Goal: Answer question/provide support

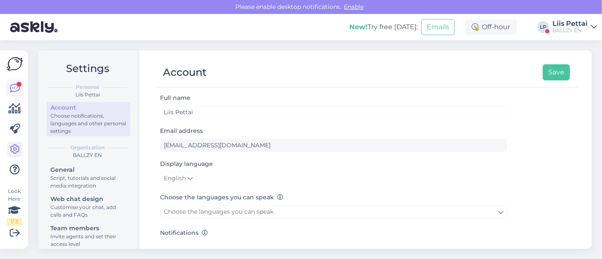
click at [15, 86] on icon at bounding box center [15, 88] width 10 height 10
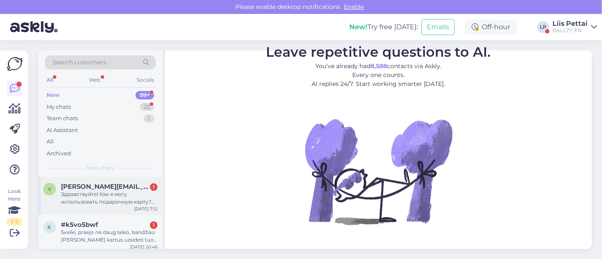
click at [76, 194] on div "Здравствуйте! Как я могу использовать подарочную карту? Ни один код на карте не…" at bounding box center [109, 198] width 97 height 15
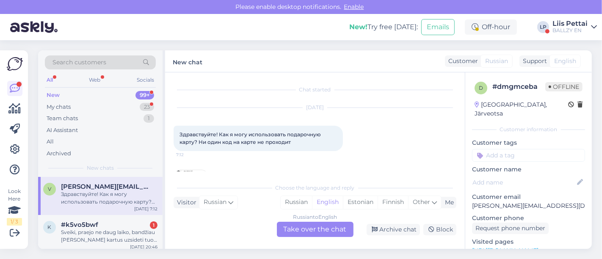
scroll to position [18, 0]
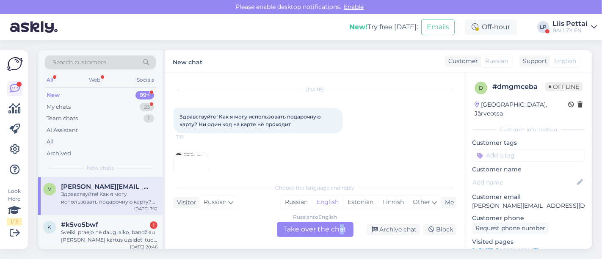
click at [341, 228] on div "Russian to English Take over the chat" at bounding box center [315, 229] width 77 height 15
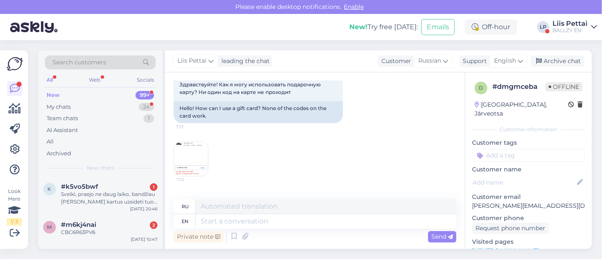
scroll to position [144, 0]
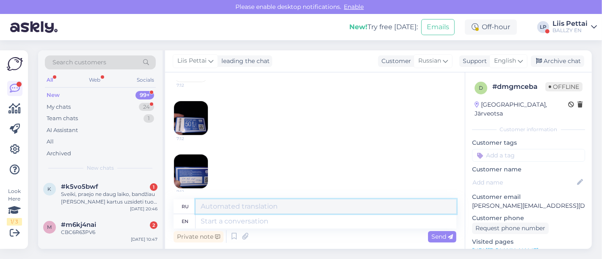
click at [336, 213] on textarea at bounding box center [326, 207] width 261 height 14
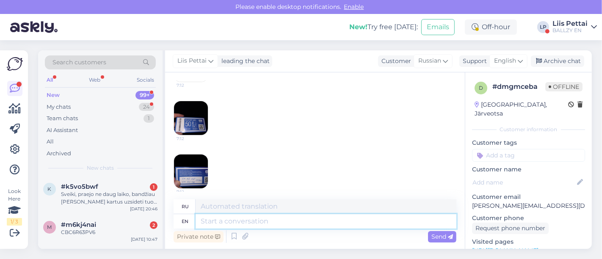
click at [336, 225] on textarea at bounding box center [326, 221] width 261 height 14
type textarea "this s a"
type textarea "это с"
type textarea "this s a p"
type textarea "это са"
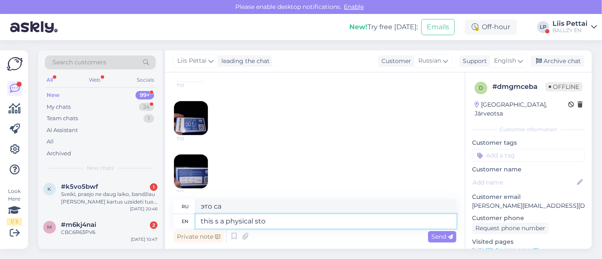
type textarea "this s a physical stor"
type textarea "это физическое"
type textarea "this s a physical store g"
type textarea "это физический магазин"
type textarea "this s a physical store giftcard, y"
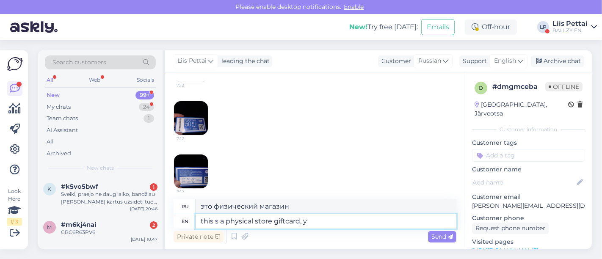
type textarea "это подарочная карта для физического магазина,"
type textarea "this s a physical store giftcard, you ca"
type textarea "Это подарочная карта для физического магазина, вы"
type textarea "this s a physical store giftcard, you can on"
type textarea "Это подарочная карта для физического магазина, вы можете"
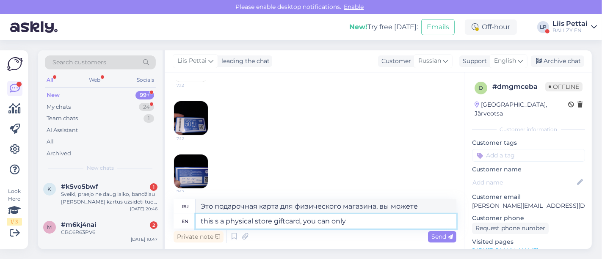
type textarea "this s a physical store giftcard, you can only"
type textarea "Это подарочная карта для физического магазина, вы можете только"
type textarea "this s a physical store giftcard, you can only use it"
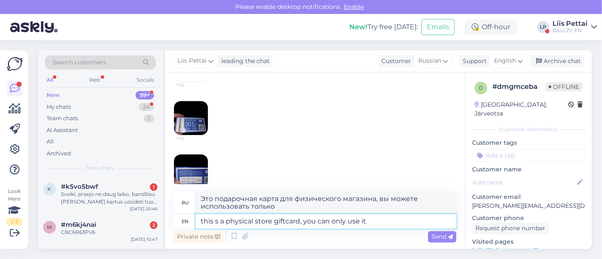
type textarea "Это подарочная карта для физического магазина, вы можете использовать ее только"
type textarea "this s a physical store giftcard, you can only use itin p"
type textarea "Это подарочная карта для физического магазина, вы можете использовать ее только…"
type textarea "this s a physical store giftcard, you can only use it on"
type textarea "Это подарочная карта для физического магазина, вы можете использовать ее только"
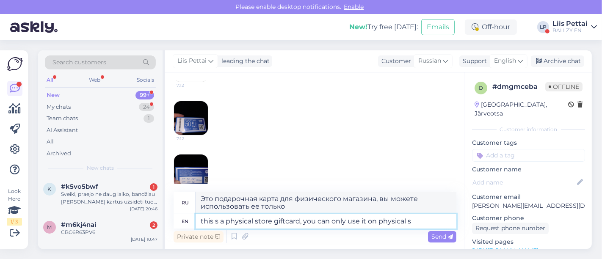
type textarea "this s a physical store giftcard, you can only use it on physical st"
type textarea "Это подарочная карта для физических магазинов, вы можете использовать ее только…"
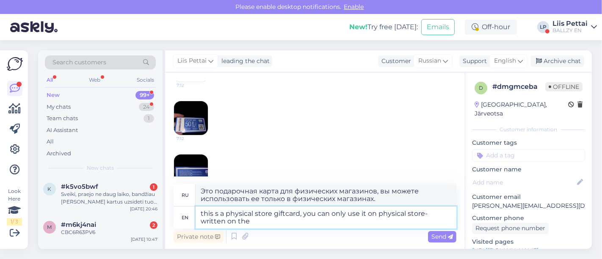
type textarea "this s a physical store giftcard, you can only use it on physical store- writte…"
type textarea "Это подарочная карта для физического магазина, вы можете использовать ее только…"
type textarea "this s a physical store giftcard, you can only use it on physical store- writte…"
type textarea "Это подарочная карта для физического магазина, вы можете использовать ее только…"
type textarea "this s a physical store giftcard, you can only use it on physical store- writte…"
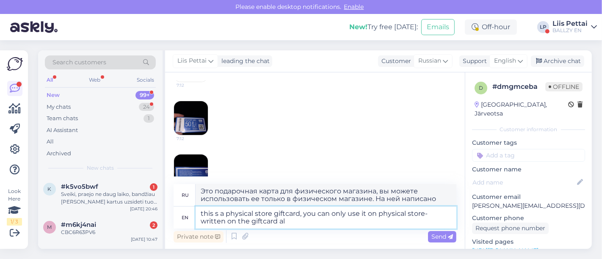
type textarea "Это подарочная карта для физического магазина, вы можете использовать ее только…"
type textarea "this s a physical store giftcard, you can only use it on physical store- writte…"
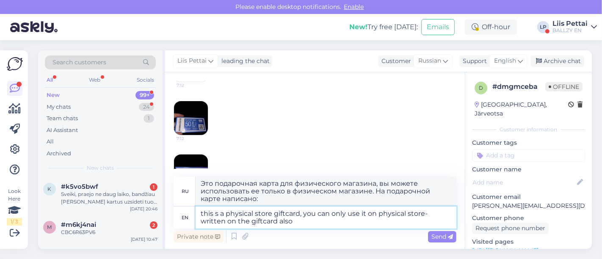
type textarea "Это подарочная карта для физического магазина, вы можете использовать ее только…"
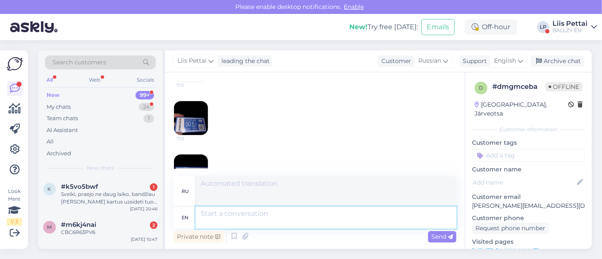
scroll to position [223, 0]
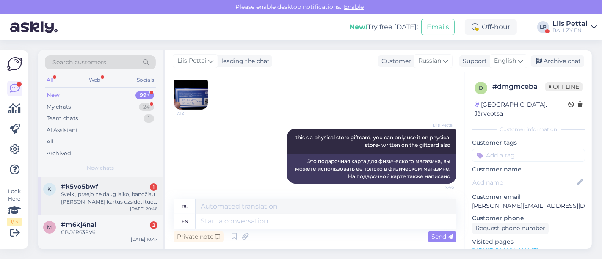
click at [86, 197] on div "Sveiki, praejo ne daug laiko, bandžiau [PERSON_NAME] kartus uzsideti tuos batus…" at bounding box center [109, 198] width 97 height 15
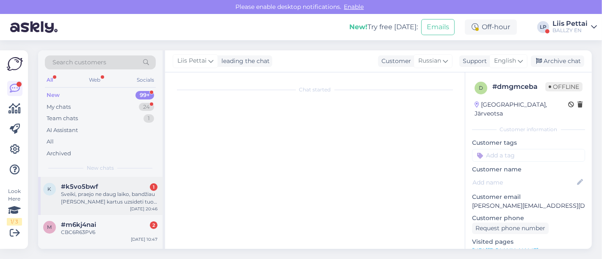
scroll to position [541, 0]
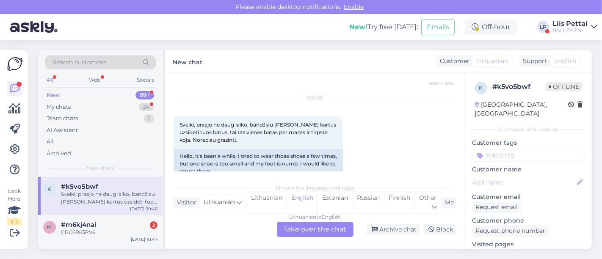
click at [323, 228] on div "Lithuanian to English Take over the chat" at bounding box center [315, 229] width 77 height 15
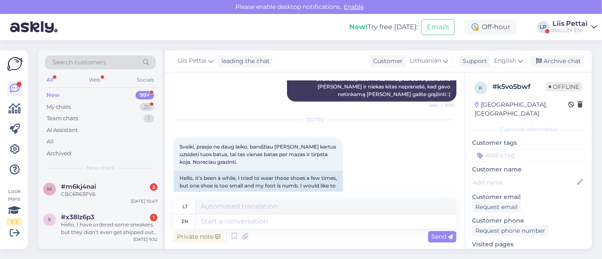
scroll to position [529, 0]
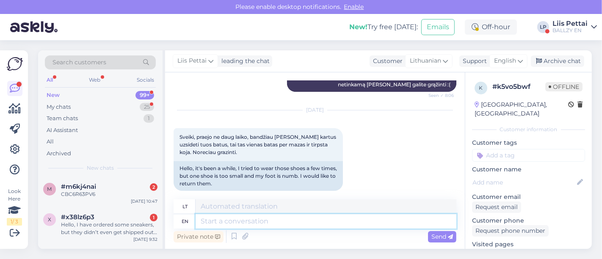
click at [405, 222] on textarea at bounding box center [326, 221] width 261 height 14
type textarea "your ret"
type textarea "tavo"
type textarea "your returncode is"
type textarea "jūsų grąžinimo kodas"
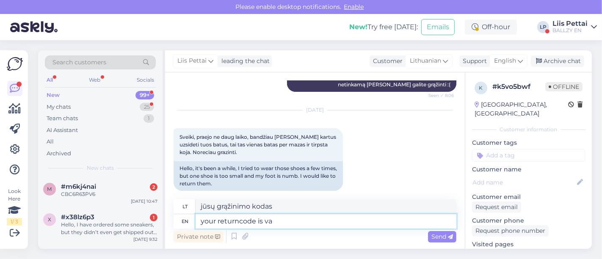
type textarea "your returncode is val"
type textarea "jūsų grąžinimo kodas yra"
type textarea "your returncode is valid"
type textarea "jūsų grąžinimo kodas galioja"
type textarea "your returncode is valid 30 day"
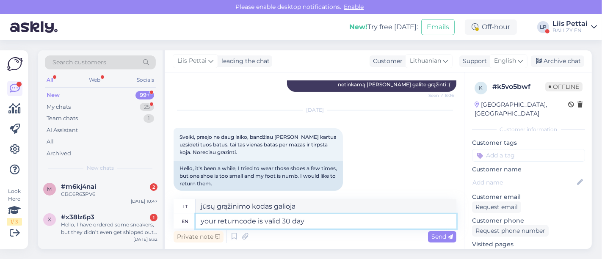
type textarea "Jūsų grąžinimo kodas galioja 30"
type textarea "your returncode is valid 30 days, s"
type textarea "Jūsų grąžinimo kodas galioja 30 dienų,"
type textarea "your returncode is valid 30 days, is the"
type textarea "jūsų grąžinimo kodas galioja 30 dienų"
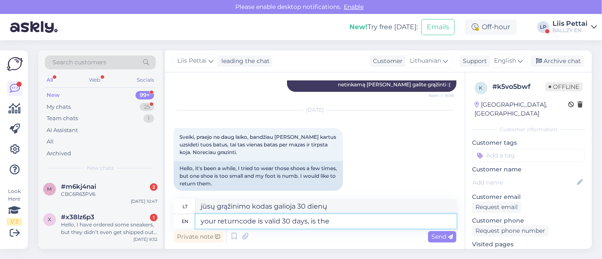
type textarea "your returncode is valid 30 days, is the t"
type textarea "Jūsų grąžinimo kodas galioja 30 dienų, ar tai"
type textarea "your returncode is valid 30 days, is the time oevr"
type textarea "Jūsų grąžinimo kodas galioja 30 dienų, tai yra laikas"
type textarea "your returncode is valid 30 days, is the time over"
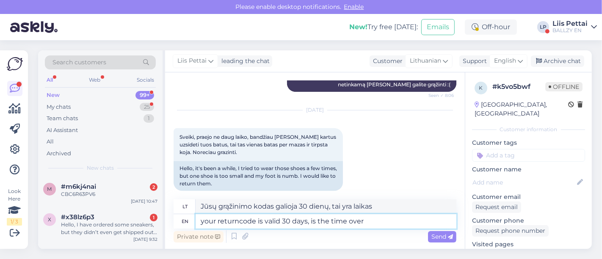
type textarea "Jūsų grąžinimo kodas galioja 30 dienų, ar laikas baigėsi?"
type textarea "your returncode is valid 30 days, is the time over?"
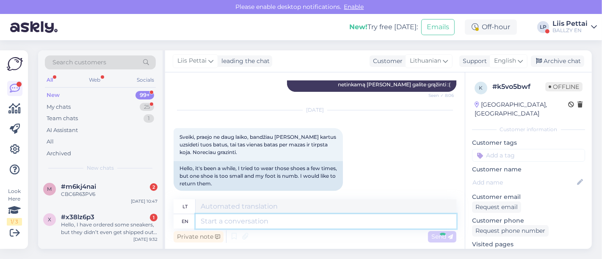
scroll to position [597, 0]
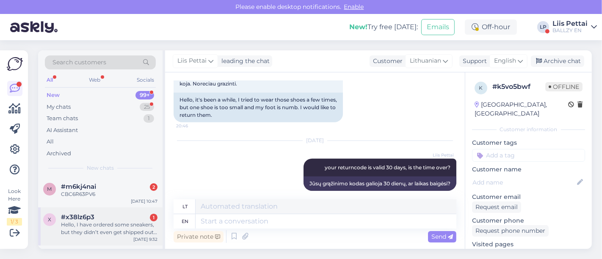
click at [76, 216] on span "#x38lz6p3" at bounding box center [77, 218] width 33 height 8
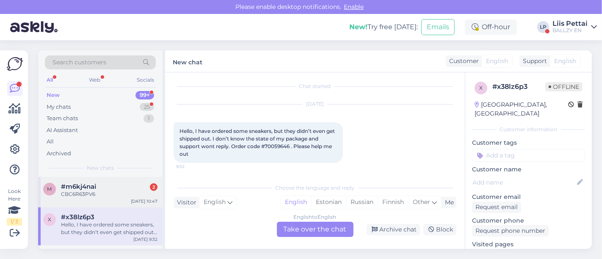
click at [86, 187] on span "#m6kj4nai" at bounding box center [78, 187] width 35 height 8
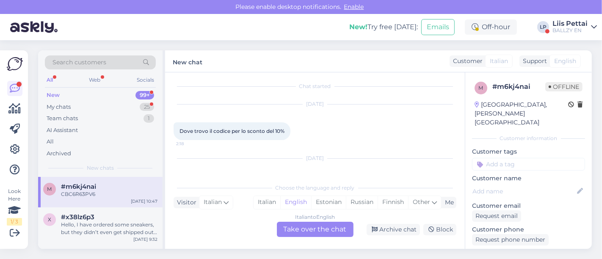
scroll to position [35, 0]
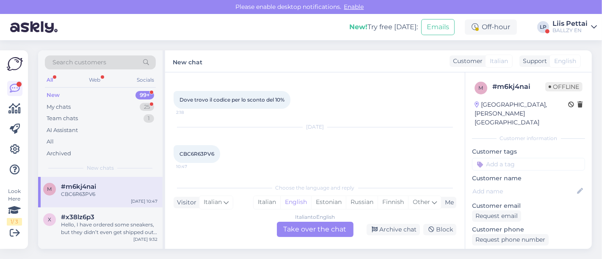
click at [316, 236] on div "Italian to English Take over the chat" at bounding box center [315, 229] width 77 height 15
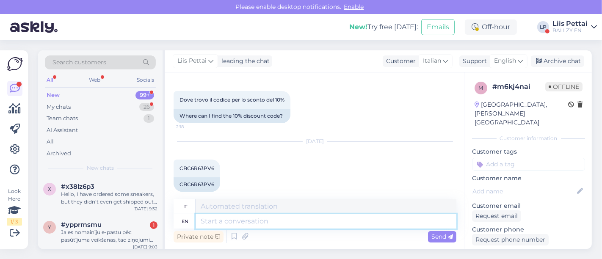
click at [322, 223] on textarea at bounding box center [326, 221] width 261 height 14
click at [550, 61] on div "Archive chat" at bounding box center [557, 61] width 53 height 11
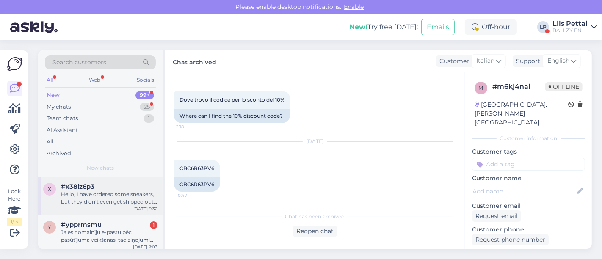
click at [103, 199] on div "Hello, I have ordered some sneakers, but they didn’t even get shipped out. I do…" at bounding box center [109, 198] width 97 height 15
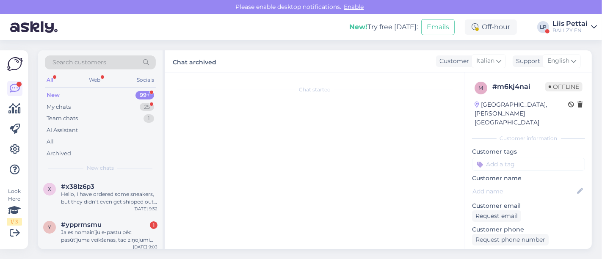
scroll to position [3, 0]
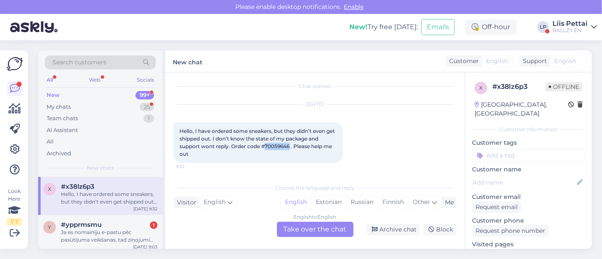
drag, startPoint x: 265, startPoint y: 144, endPoint x: 291, endPoint y: 148, distance: 26.1
click at [291, 148] on span "Hello, I have ordered some sneakers, but they didn’t even get shipped out. I do…" at bounding box center [258, 142] width 157 height 29
copy span "70059646"
click at [306, 228] on div "English to English Take over the chat" at bounding box center [315, 229] width 77 height 15
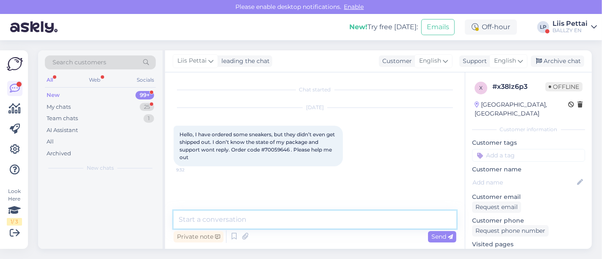
click at [276, 225] on textarea at bounding box center [315, 220] width 283 height 18
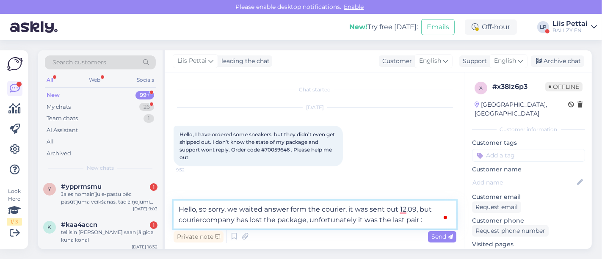
type textarea "Hello, so sorry, we waited answer form the courier, it was sent out 12.09, but …"
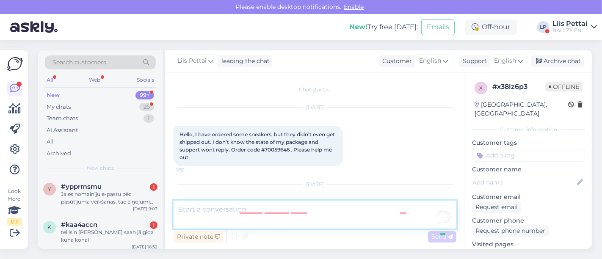
scroll to position [42, 0]
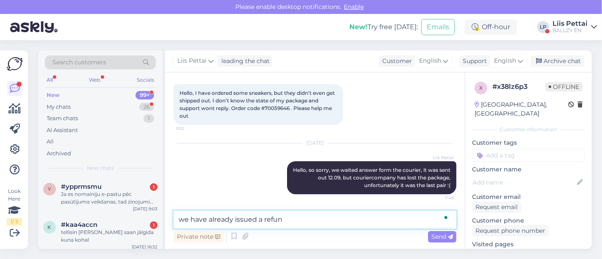
type textarea "we have already issued a refund"
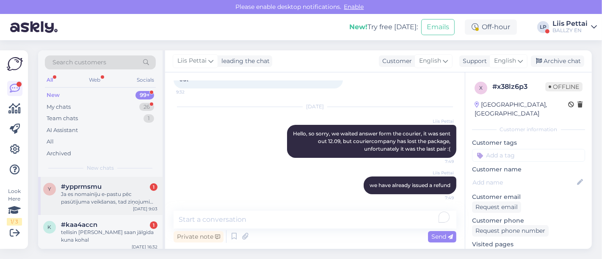
click at [85, 187] on span "#ypprmsmu" at bounding box center [81, 187] width 41 height 8
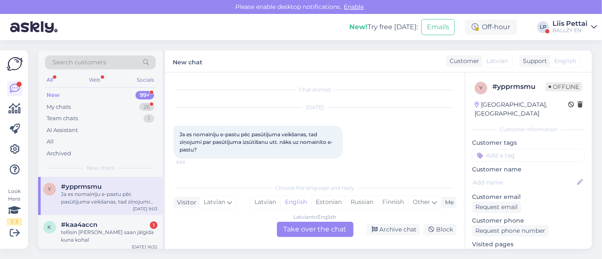
scroll to position [0, 0]
click at [104, 235] on div "tellisin [PERSON_NAME] saan jälgida kuna kohal" at bounding box center [109, 236] width 97 height 15
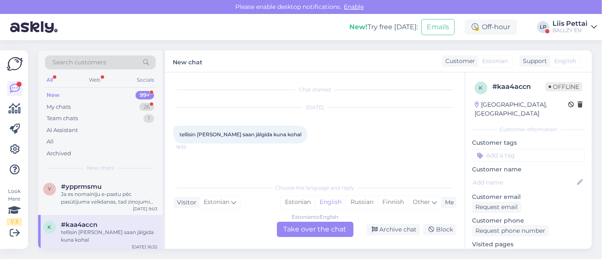
click at [316, 229] on div "Estonian to English Take over the chat" at bounding box center [315, 229] width 77 height 15
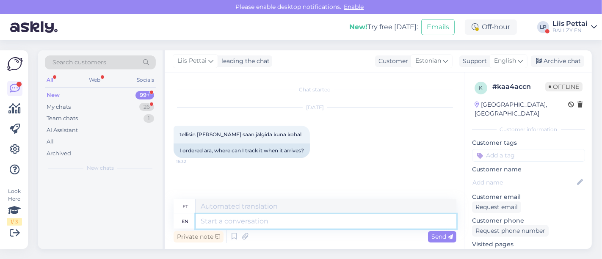
click at [303, 223] on textarea at bounding box center [326, 221] width 261 height 14
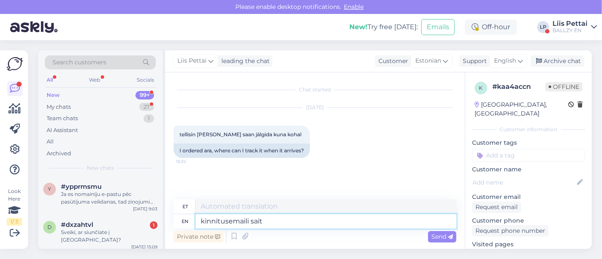
type textarea "kinnitusemaili saite"
type textarea "kinnitusemaili"
type textarea "kinnitusemaili saite?"
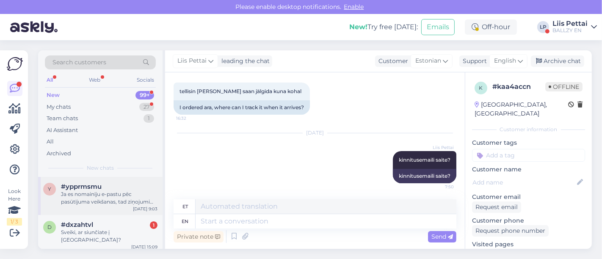
click at [107, 205] on div "y #ypprmsmu Ja es nomainīju e-pastu pēc pasūtījuma veikšanas, tad ziņojumi par …" at bounding box center [100, 196] width 125 height 38
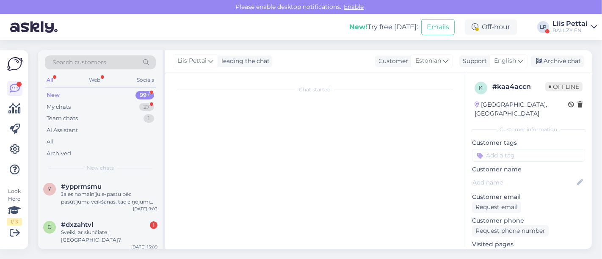
scroll to position [0, 0]
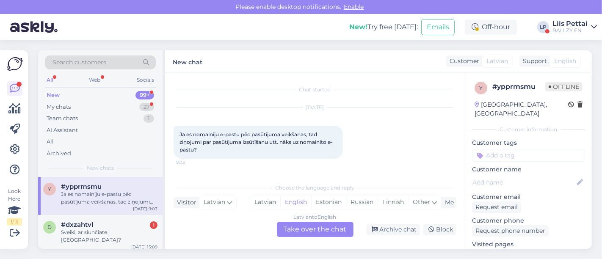
click at [306, 228] on div "Latvian to English Take over the chat" at bounding box center [315, 229] width 77 height 15
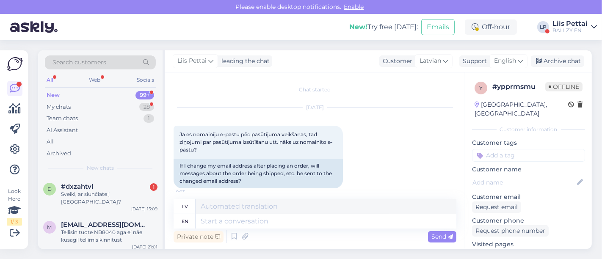
click at [303, 229] on div "Private note Send" at bounding box center [315, 237] width 283 height 16
click at [303, 228] on textarea at bounding box center [326, 221] width 261 height 14
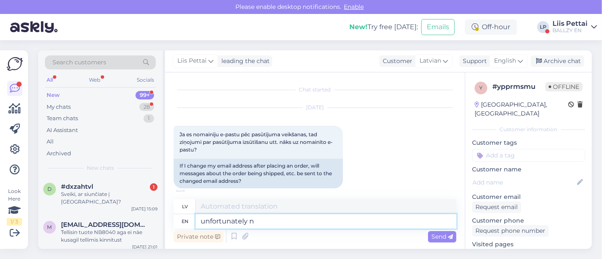
type textarea "unfortunately no"
type textarea "diemžēl nē"
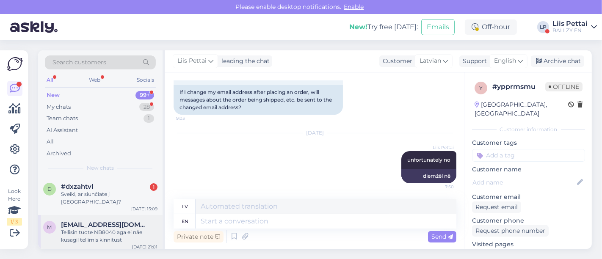
click at [94, 221] on span "[EMAIL_ADDRESS][DOMAIN_NAME]" at bounding box center [105, 225] width 88 height 8
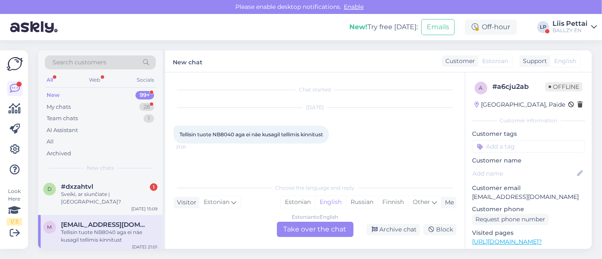
scroll to position [0, 0]
click at [389, 229] on div "Archive chat" at bounding box center [393, 229] width 53 height 11
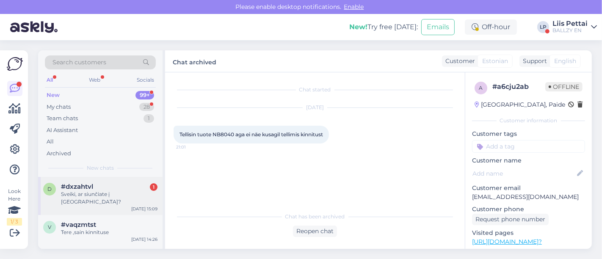
click at [98, 186] on div "#dxzahtvl 1" at bounding box center [109, 187] width 97 height 8
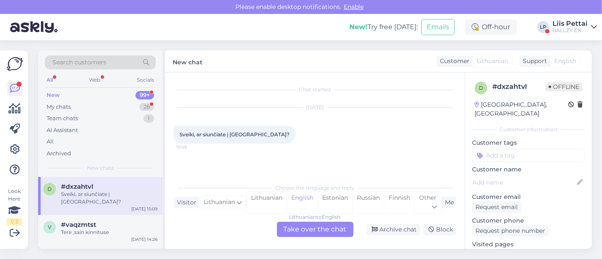
click at [339, 224] on div "Lithuanian to English Take over the chat" at bounding box center [315, 229] width 77 height 15
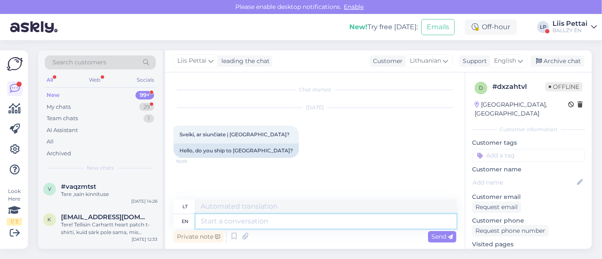
click at [314, 225] on textarea at bounding box center [326, 221] width 261 height 14
type textarea "yes, we"
type textarea "taip,"
type textarea "yes, we hav"
type textarea "taip, mes"
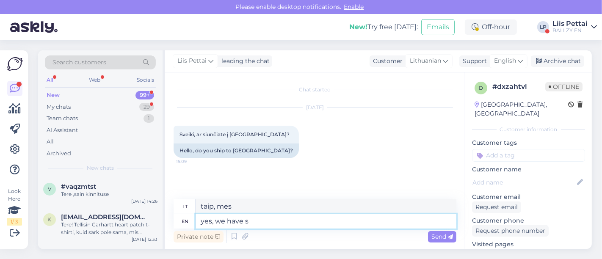
type textarea "yes, we have st"
type textarea "taip, mes turime"
type textarea "yes, we have stores also"
type textarea "taip, turime parduotuvių"
type textarea "yes, we have stores also in"
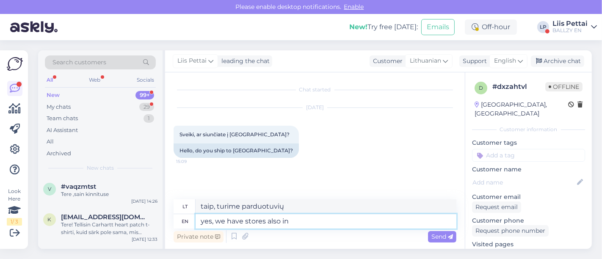
type textarea "taip, mes taip pat turime parduotuvių"
type textarea "yes, we have stores also in lit"
type textarea "taip, turime parduotuvių ir"
type textarea "yes, we have stores also in [GEOGRAPHIC_DATA]"
type textarea "[GEOGRAPHIC_DATA], turime parduotuvių ir [GEOGRAPHIC_DATA]."
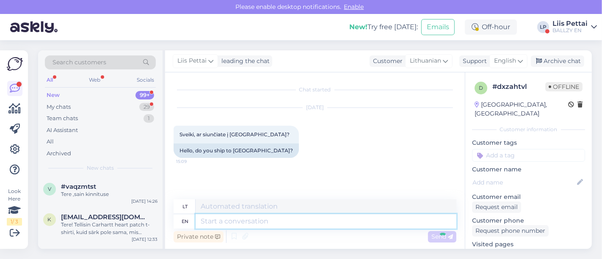
scroll to position [43, 0]
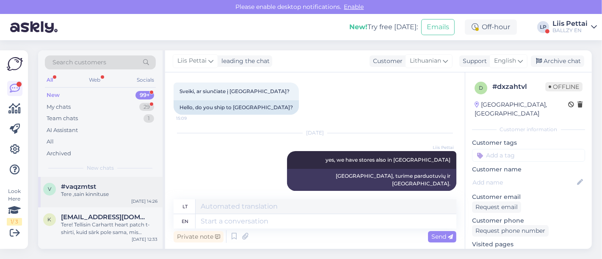
click at [100, 180] on div "v #vaqzmtst Tere ,[PERSON_NAME] kinnituse [DATE] 14:26" at bounding box center [100, 192] width 125 height 31
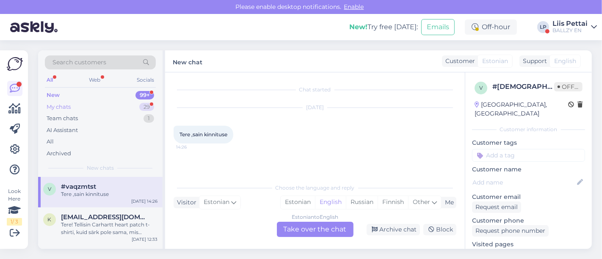
click at [85, 108] on div "My chats 29" at bounding box center [100, 107] width 111 height 12
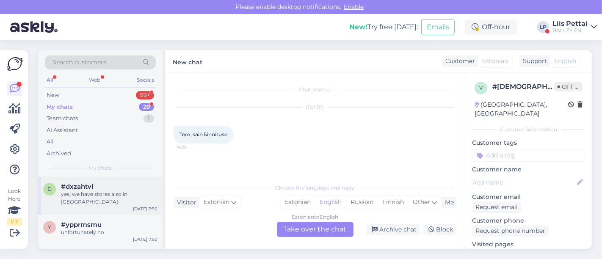
click at [106, 187] on div "#dxzahtvl" at bounding box center [109, 187] width 97 height 8
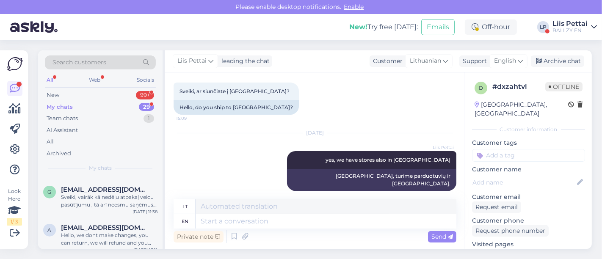
scroll to position [753, 0]
click at [570, 36] on div "New! Try free [DATE]: Emails Off-hour LP Liis Pettai BALLZY EN" at bounding box center [301, 27] width 602 height 26
click at [570, 26] on div "Liis Pettai" at bounding box center [570, 23] width 35 height 7
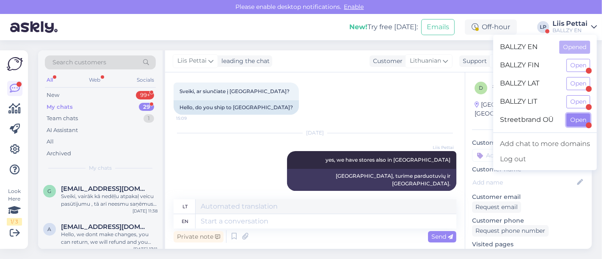
click at [575, 119] on button "Open" at bounding box center [579, 120] width 24 height 13
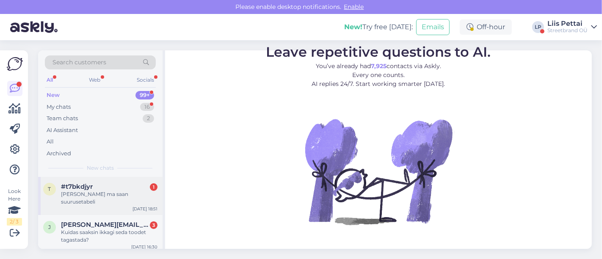
click at [117, 184] on div "#t7bkdjyr 1" at bounding box center [109, 187] width 97 height 8
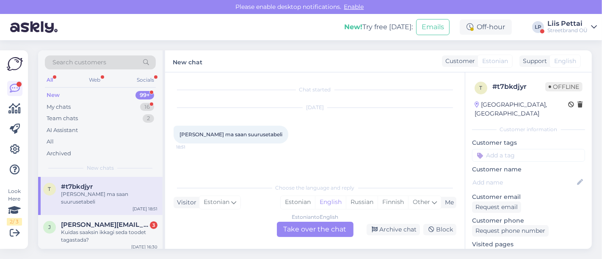
click at [292, 221] on div "Estonian to English" at bounding box center [315, 218] width 47 height 8
click at [291, 232] on div "Estonian to English Take over the chat" at bounding box center [315, 229] width 77 height 15
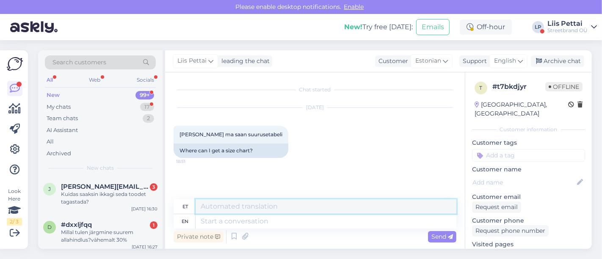
click at [269, 211] on textarea at bounding box center [326, 207] width 261 height 14
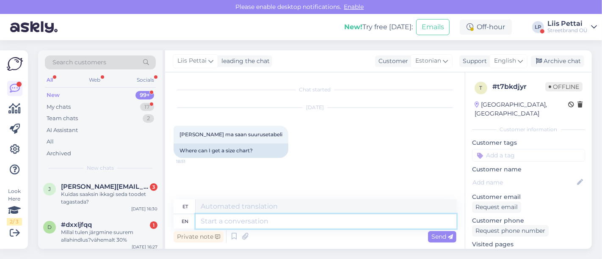
click at [269, 225] on textarea at bounding box center [326, 221] width 261 height 14
paste textarea "[URL][DOMAIN_NAME]"
type textarea "[URL][DOMAIN_NAME]"
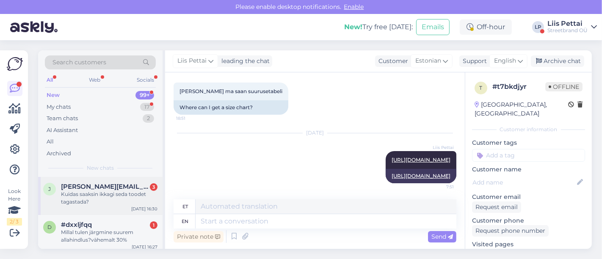
click at [80, 182] on div "[PERSON_NAME] [PERSON_NAME][EMAIL_ADDRESS][DOMAIN_NAME] 3 Kuidas saaksin ikkagi…" at bounding box center [100, 196] width 125 height 38
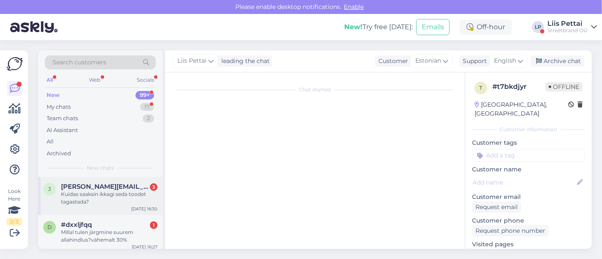
scroll to position [84, 0]
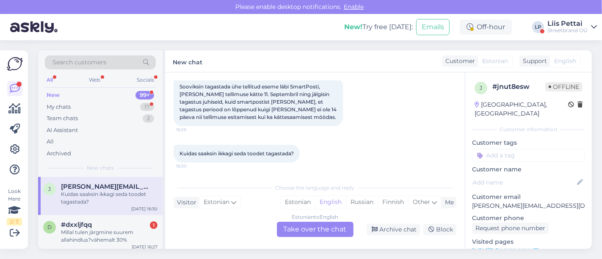
click at [323, 227] on div "Estonian to English Take over the chat" at bounding box center [315, 229] width 77 height 15
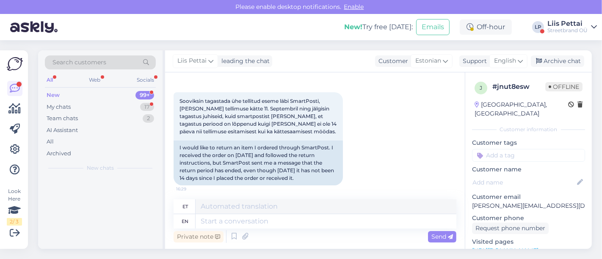
scroll to position [99, 0]
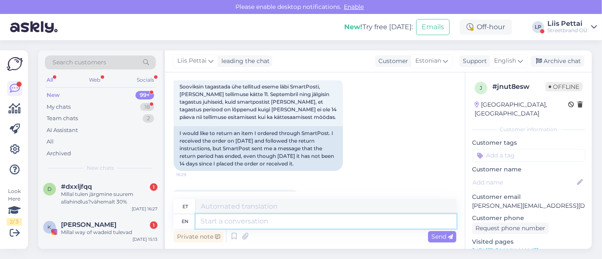
click at [295, 222] on textarea at bounding box center [326, 221] width 261 height 14
type textarea "[PERSON_NAME]"
type textarea "Kui elate T"
type textarea "Kui elevust"
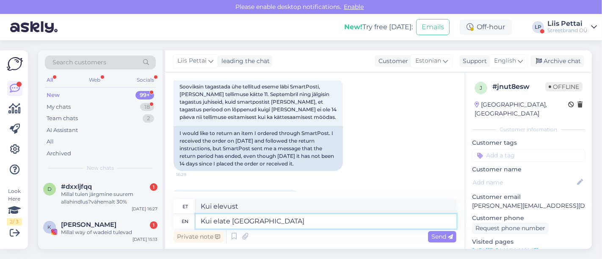
type textarea "Kui elate [GEOGRAPHIC_DATA] v"
type textarea "Kui elate [GEOGRAPHIC_DATA]"
type textarea "Kui elate [GEOGRAPHIC_DATA] või T"
type textarea "Kui elate [GEOGRAPHIC_DATA] või"
type textarea "Kui elate [GEOGRAPHIC_DATA] või [GEOGRAPHIC_DATA] s"
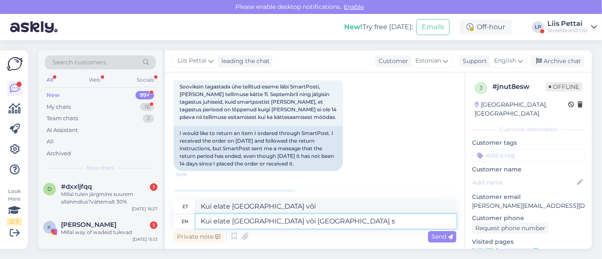
type textarea "Kui elate [GEOGRAPHIC_DATA] või [GEOGRAPHIC_DATA]"
type textarea "Kui elate [GEOGRAPHIC_DATA] või [GEOGRAPHIC_DATA] siis n"
type textarea "Kui elate [GEOGRAPHIC_DATA] või [GEOGRAPHIC_DATA] siis"
type textarea "Kui elate [GEOGRAPHIC_DATA] või [GEOGRAPHIC_DATA] siis näiteks ka p"
type textarea "Kui elate [GEOGRAPHIC_DATA] või [GEOGRAPHIC_DATA] siis näiteks"
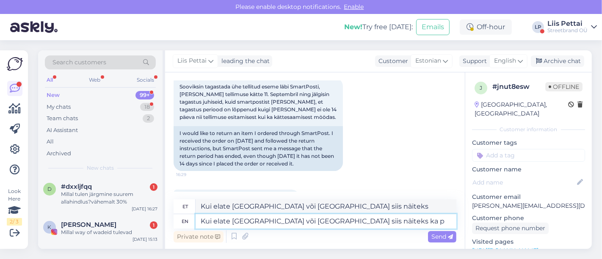
type textarea "Kui elate [GEOGRAPHIC_DATA] või [GEOGRAPHIC_DATA] siis näiteks ka po"
type textarea "Kui elate [GEOGRAPHIC_DATA] või [GEOGRAPHIC_DATA] siis näiteks ka"
type textarea "Kui elate [GEOGRAPHIC_DATA] või [GEOGRAPHIC_DATA] siis näiteks [PERSON_NAME]"
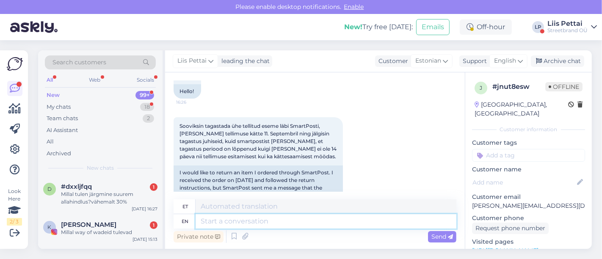
scroll to position [58, 0]
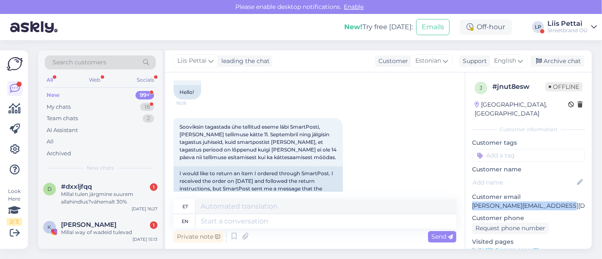
drag, startPoint x: 573, startPoint y: 197, endPoint x: 471, endPoint y: 196, distance: 102.1
click at [471, 196] on div "j # jnut8esw Offline [GEOGRAPHIC_DATA], [GEOGRAPHIC_DATA] Customer information …" at bounding box center [529, 250] width 127 height 357
copy p "[PERSON_NAME][EMAIL_ADDRESS][DOMAIN_NAME]"
click at [107, 204] on div "Millal tulen järgmine suurem allahindlus?vähemalt 30%" at bounding box center [109, 198] width 97 height 15
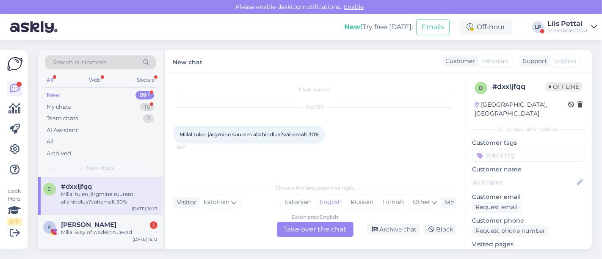
click at [317, 231] on div "Estonian to English Take over the chat" at bounding box center [315, 229] width 77 height 15
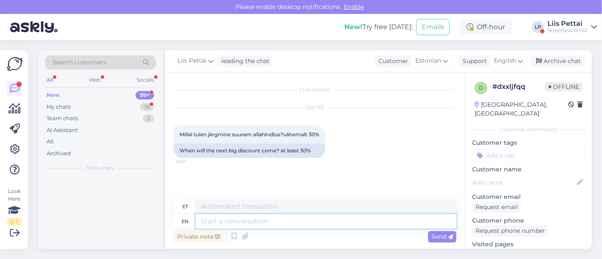
click at [288, 225] on textarea at bounding box center [326, 221] width 261 height 14
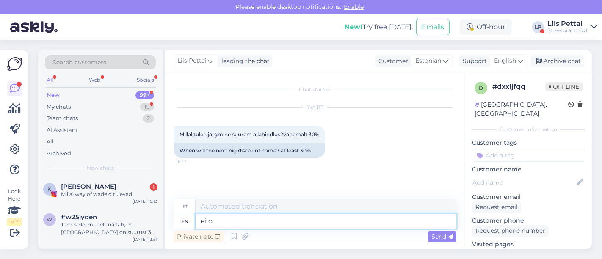
type textarea "ei os"
type textarea "ei"
type textarea "ei oska he"
type textarea "ei oska"
type textarea "ei oska hetkel"
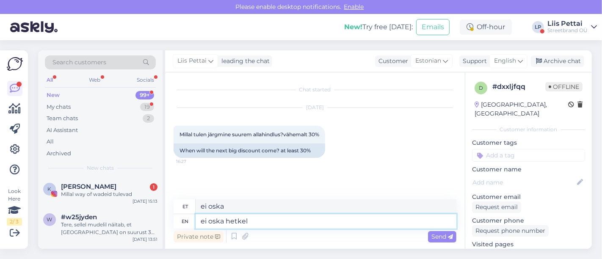
type textarea "ei [PERSON_NAME]"
type textarea "ei oska hetkel öelda"
type textarea "ei oska hetkegi öelda"
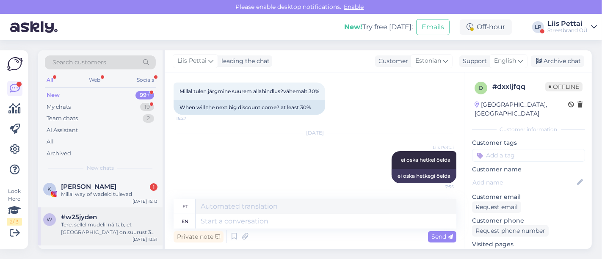
click at [122, 221] on div "Tere, sellel mudelil näitab, et [GEOGRAPHIC_DATA] on suurust 38 aga netist osta…" at bounding box center [109, 228] width 97 height 15
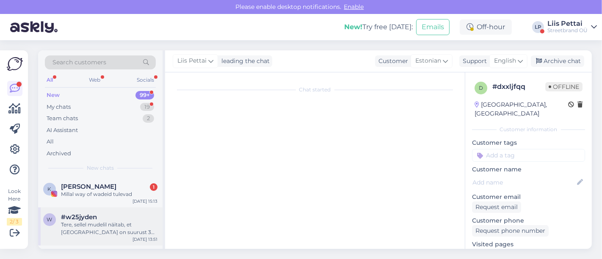
scroll to position [18, 0]
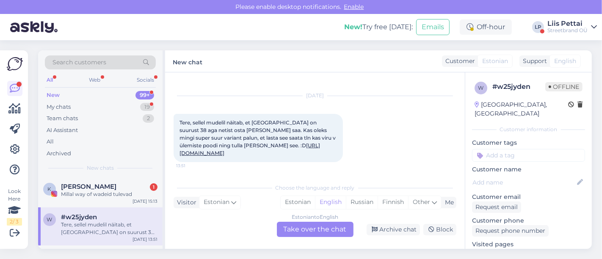
click at [294, 146] on link "[URL][DOMAIN_NAME]" at bounding box center [250, 149] width 141 height 14
click at [303, 234] on div "Estonian to English Take over the chat" at bounding box center [315, 229] width 77 height 15
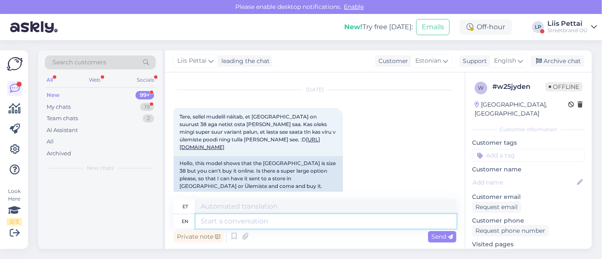
click at [302, 227] on textarea at bounding box center [326, 221] width 261 height 14
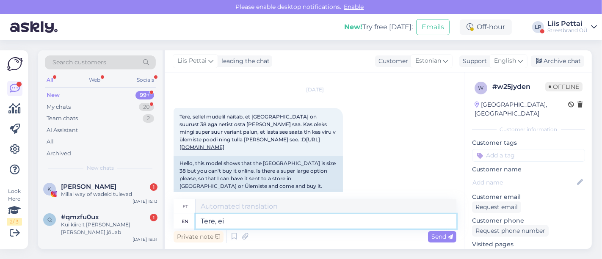
type textarea "Tere, ei"
type textarea "Tere,"
type textarea "Tere, ei kah"
type textarea "Tere, ei"
type textarea "Tere, ei kahjuks on"
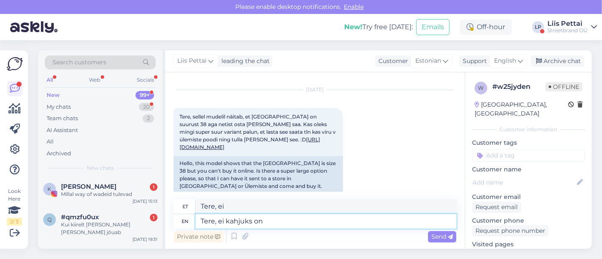
type textarea "Tere, ei kahjuks"
type textarea "Tere, ei kahjuks on"
type textarea "Tere, ei kahjuks on 38 suur"
type textarea "Tere, ei kahjuks 38. kohal"
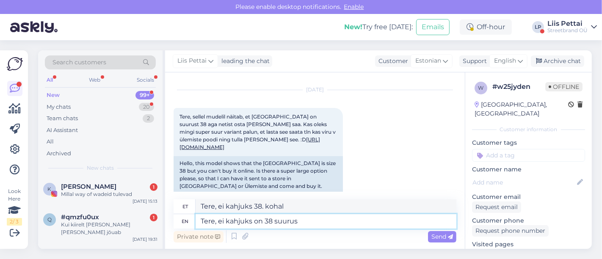
type textarea "Tere, ei kahjuks on 38 suurus l"
type textarea "Tere, ei kahjuks on 38 suurt"
type textarea "Tere, ei kahjuks on 38 suurus läbimüüdud, se"
type textarea "Tere, ei kahjuks on 38 suurus läbimüüdud,"
type textarea "Tere, ei kahjuks on 38 suurus läbimüüdud, see on"
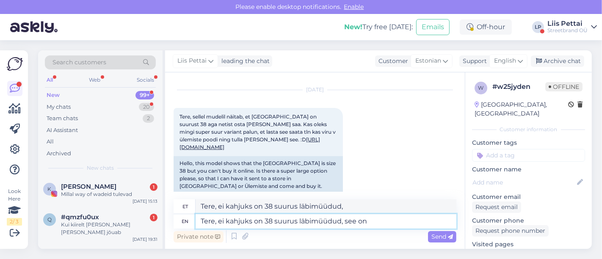
type textarea "Tere, ei kahjuks on 38 suurus läbimüüdud, [GEOGRAPHIC_DATA]"
type textarea "Tere, ei kahjuks on 38 suurus läbimüüdud, see on v"
type textarea "Tere, ei kahjuks on 38 suurus läbimüüdud, see on"
type textarea "Tere, ei kahjuks on 38 suurus läbimüüdud, see on veidi eksi"
type textarea "Tere, ei kahjuks on 38 suurus läbimüüdud, see on veidi"
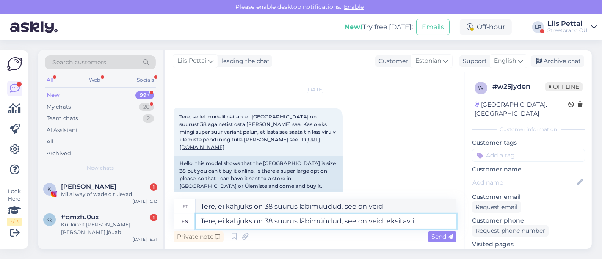
type textarea "Tere, ei kahjuks on 38 suurus läbimüüdud, see on veidi eksitav in"
type textarea "Tere, ei kahjuks on 38 suurus läbimüüdud, see on veidi eksitav"
type textarea "Tere, ei kahjuks on 38 suurus läbimüüdud, see on veidi eksitav info se"
type textarea "Tere, ei kahjuks on 38 suurus läbimüüdud, see on veidi eksitav info"
type textarea "Tere, ei kahjuks on 38 suurus läbimüüdud, see on veidi eksitav info seal"
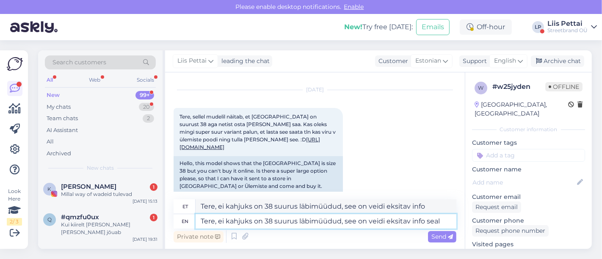
type textarea "Tere, ei kahjuks on 38 suurus läbimüüdud, see on veidi eksitav info seal"
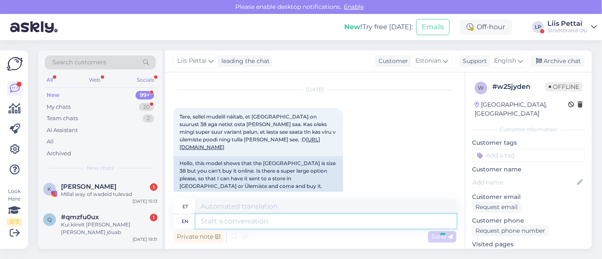
scroll to position [135, 0]
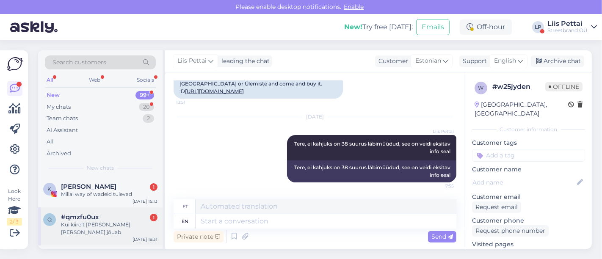
click at [105, 221] on div "Kui kiirelt [PERSON_NAME] [PERSON_NAME] jõuab" at bounding box center [109, 228] width 97 height 15
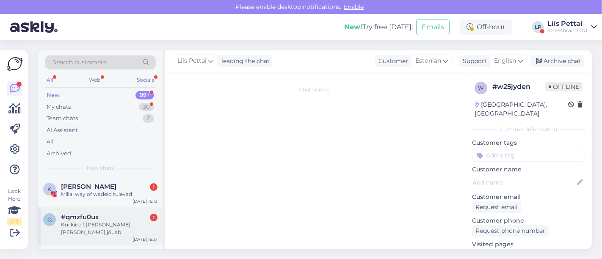
scroll to position [0, 0]
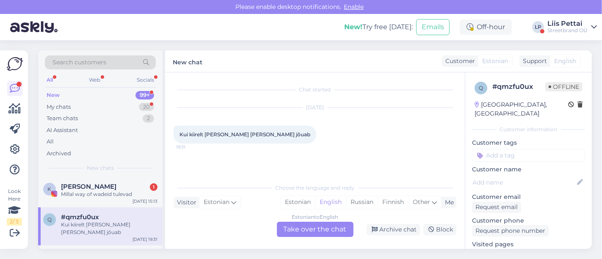
click at [325, 225] on div "Estonian to English Take over the chat" at bounding box center [315, 229] width 77 height 15
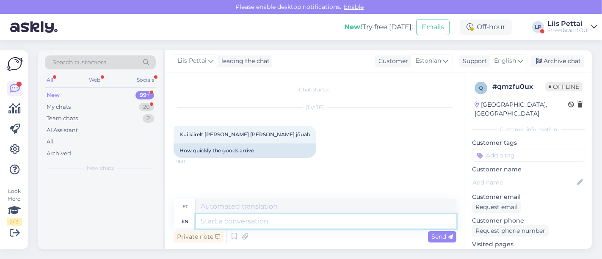
click at [293, 227] on textarea at bounding box center [326, 221] width 261 height 14
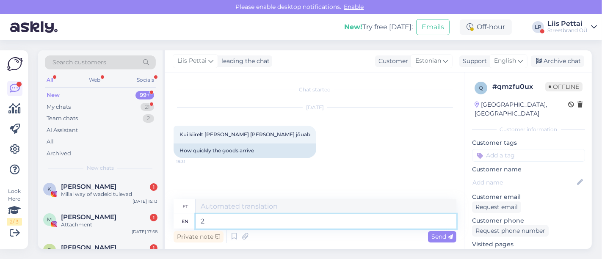
type textarea "2-"
type textarea "2"
type textarea "2-7 töö"
type textarea "2-7"
type textarea "2-7 tööpäeva"
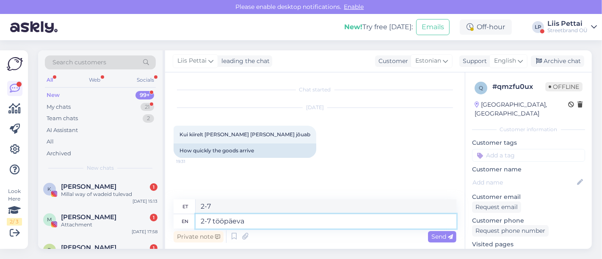
type textarea "2-7 tööpäeva"
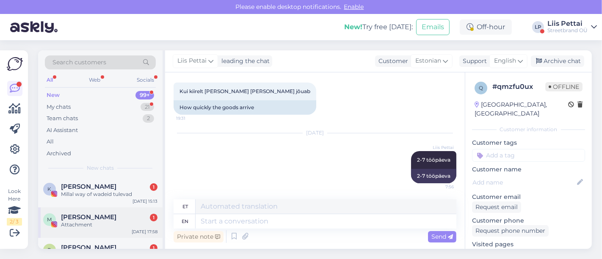
click at [104, 218] on span "[PERSON_NAME]" at bounding box center [89, 218] width 56 height 8
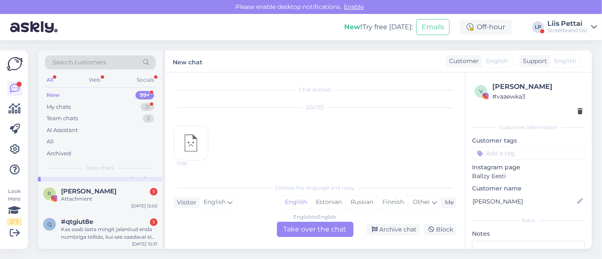
scroll to position [75, 0]
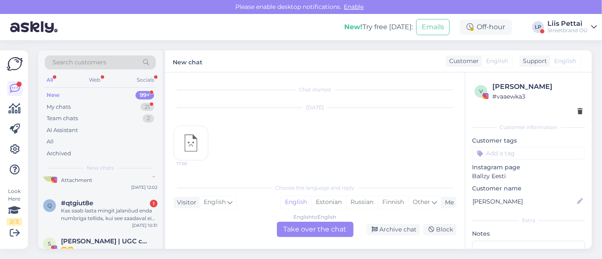
click at [104, 218] on div "Kas saab lasta mingit jalanõud enda numbriga tellida, kui see saadaval ei ole?" at bounding box center [109, 214] width 97 height 15
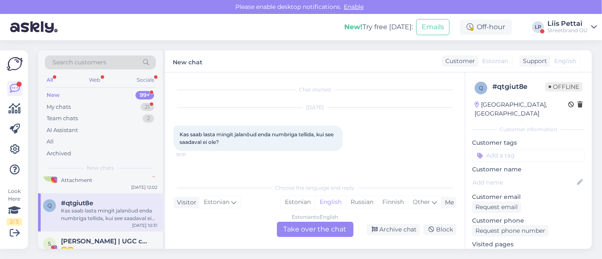
click at [291, 233] on div "Estonian to English Take over the chat" at bounding box center [315, 229] width 77 height 15
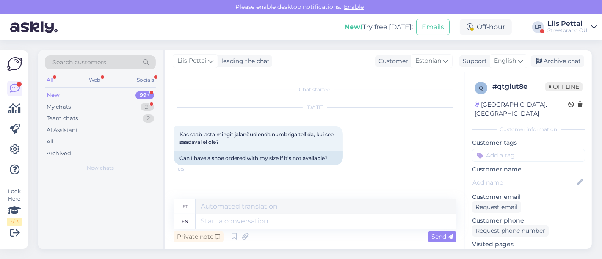
scroll to position [0, 0]
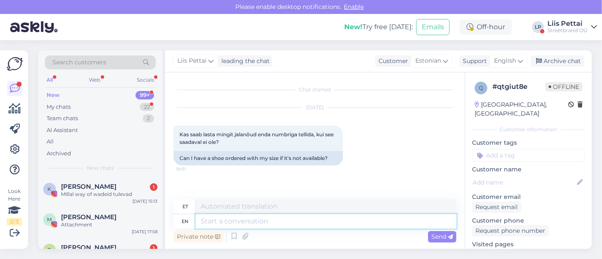
click at [270, 222] on textarea at bounding box center [326, 221] width 261 height 14
type textarea "kahjuks ei"
type textarea "kahjuks"
type textarea "kahjuks ei, te"
type textarea "kahjuks ei"
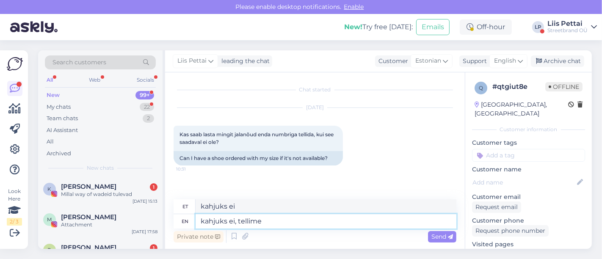
type textarea "kahjuks ei, tellime"
type textarea "kahjuks ei, tellime 8 k"
type textarea "kahjuks ei, tellime 8"
type textarea "kahjuks ei, tellime 8 kuud ette j"
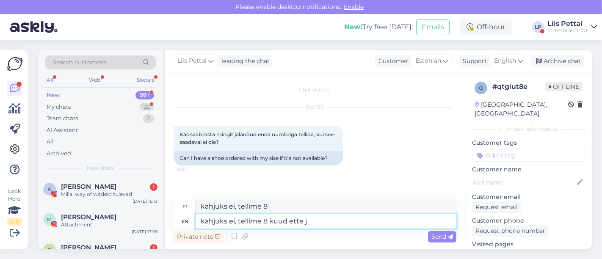
type textarea "kahjuks ei, tellime 8 kuud"
type textarea "kahjuks ei, tellime 8 kuud [PERSON_NAME]"
type textarea "kahjuks ei, tellime 8 kuud ette"
type textarea "kahjuks ei, tellime 8 kuud [PERSON_NAME] vä"
type textarea "kahjuks ei, tellime 8 kuud [PERSON_NAME]"
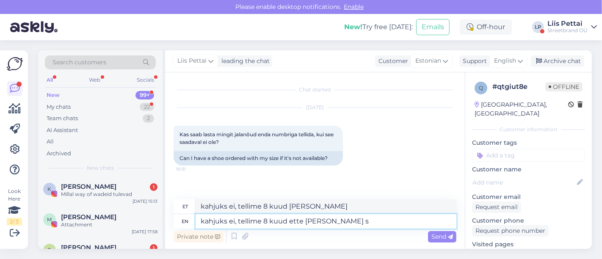
type textarea "kahjuks ei, tellime 8 kuud ette [PERSON_NAME] su"
type textarea "kahjuks ei, tellime 8 kuud ette [PERSON_NAME]"
type textarea "kahjuks ei, tellime 8 kuud ette [PERSON_NAME] suurtes ko"
type textarea "kahjuks ei, tellime 8 kuud ette [PERSON_NAME] suuri"
type textarea "kahjuks ei, tellime 8 kuud ette [PERSON_NAME] suurtes kogustes to"
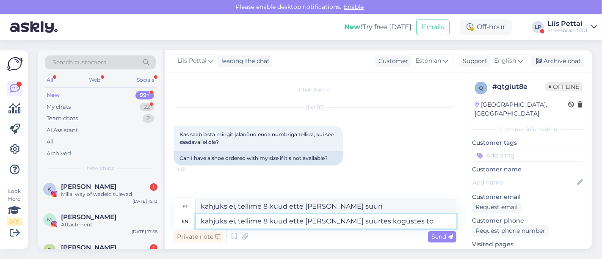
type textarea "kahjuks ei, tellime 8 kuud ette [PERSON_NAME] suurtes kogustes"
type textarea "kahjuks ei, tellime 8 kuud ette [PERSON_NAME] suurtes kogustes tooteid"
type textarea "kahjuks ei, tellime 8 kuud ette [PERSON_NAME] suuri kogustes viitasid"
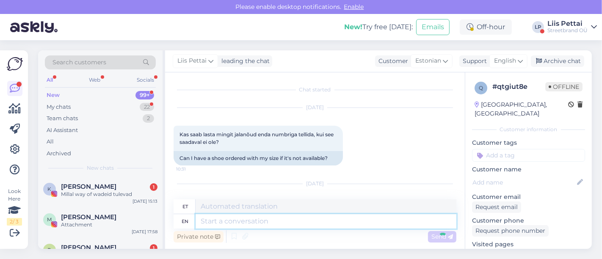
scroll to position [58, 0]
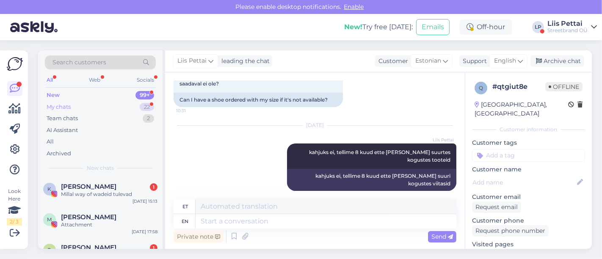
click at [70, 107] on div "My chats" at bounding box center [59, 107] width 24 height 8
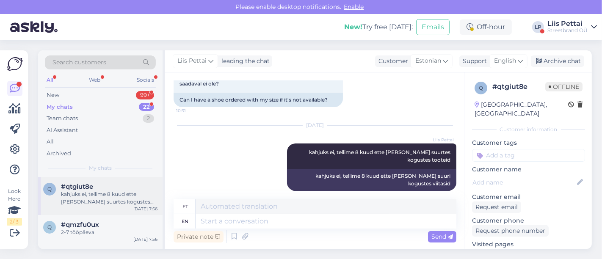
click at [80, 189] on span "#qtgiut8e" at bounding box center [77, 187] width 32 height 8
click at [80, 190] on div "Ma lähen [PERSON_NAME] tagastan paki" at bounding box center [109, 197] width 97 height 15
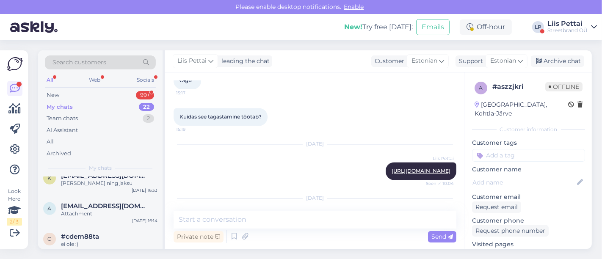
scroll to position [565, 0]
